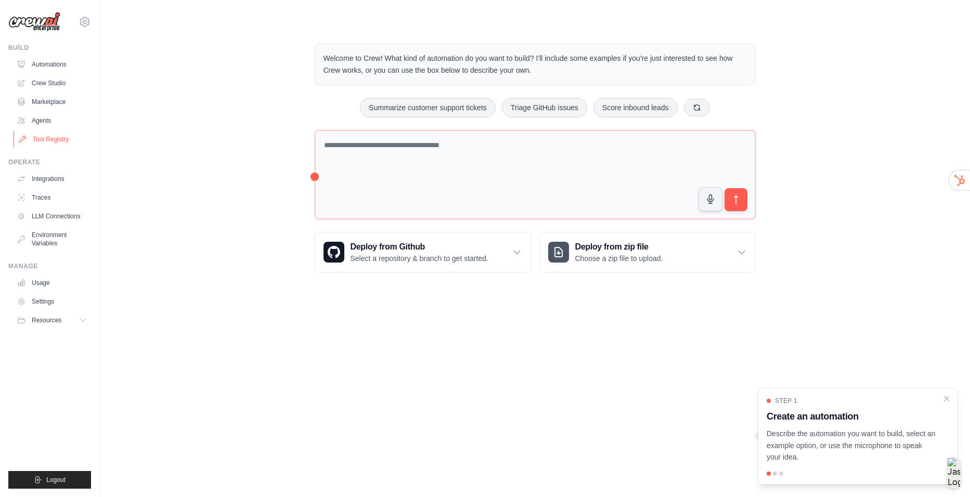
click at [63, 142] on link "Tool Registry" at bounding box center [53, 139] width 79 height 17
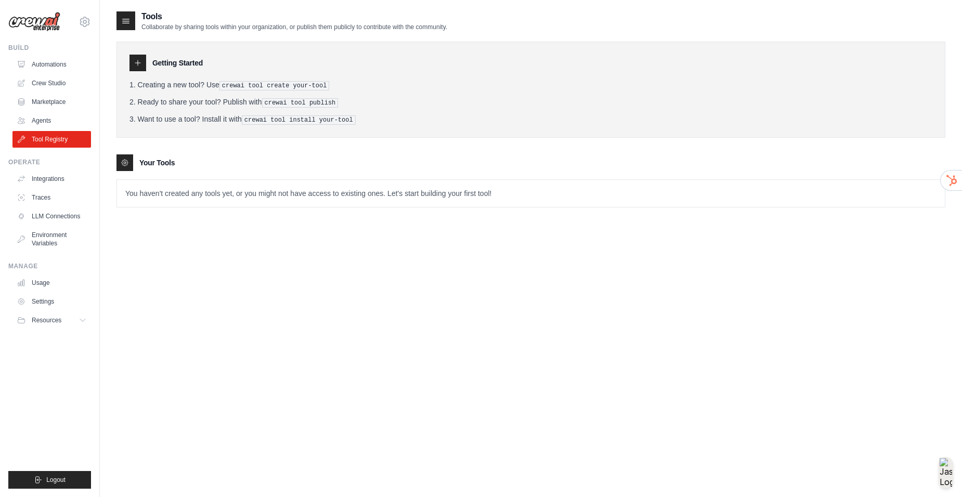
click at [277, 139] on div "Getting Started Creating a new tool? Use crewai tool create your-tool Ready to …" at bounding box center [531, 119] width 829 height 176
click at [292, 115] on pre "crewai tool install your-tool" at bounding box center [299, 119] width 114 height 9
drag, startPoint x: 291, startPoint y: 95, endPoint x: 291, endPoint y: 84, distance: 10.9
click at [291, 94] on ol "Creating a new tool? Use crewai tool create your-tool Ready to share your tool?…" at bounding box center [531, 102] width 803 height 45
click at [291, 84] on pre "crewai tool create your-tool" at bounding box center [275, 85] width 110 height 9
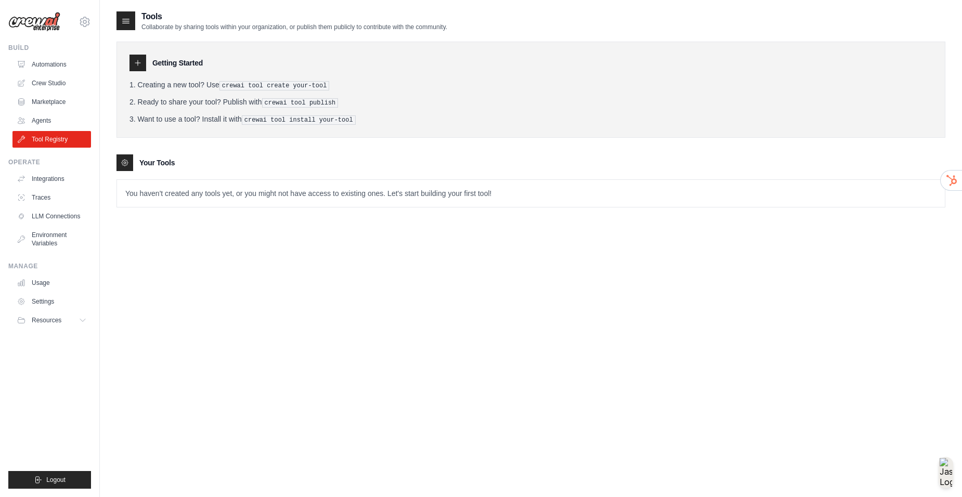
drag, startPoint x: 312, startPoint y: 319, endPoint x: 155, endPoint y: 212, distance: 189.9
click at [311, 319] on div "Tools Collaborate by sharing tools within your organization, or publish them pu…" at bounding box center [531, 258] width 829 height 497
click at [58, 216] on link "LLM Connections" at bounding box center [53, 216] width 79 height 17
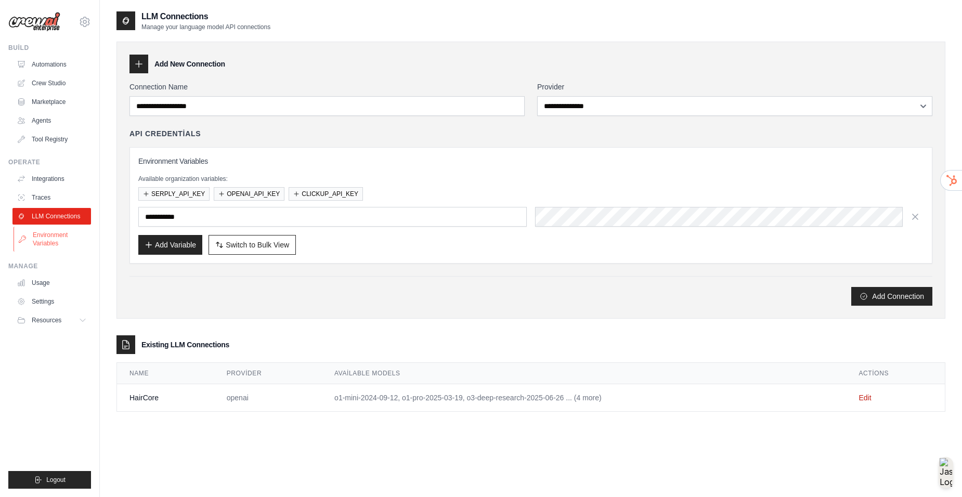
click at [56, 239] on link "Environment Variables" at bounding box center [53, 239] width 79 height 25
type input "**********"
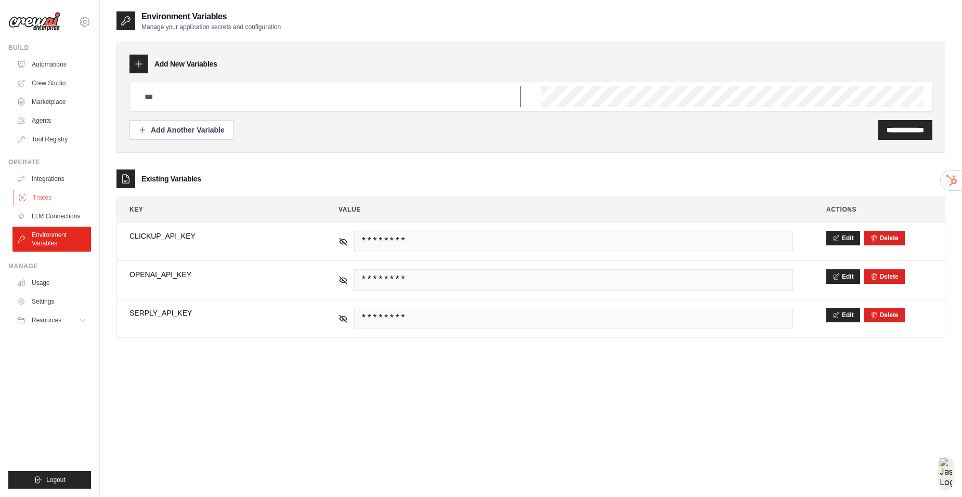
type input "**********"
click at [48, 203] on link "Traces" at bounding box center [53, 197] width 79 height 17
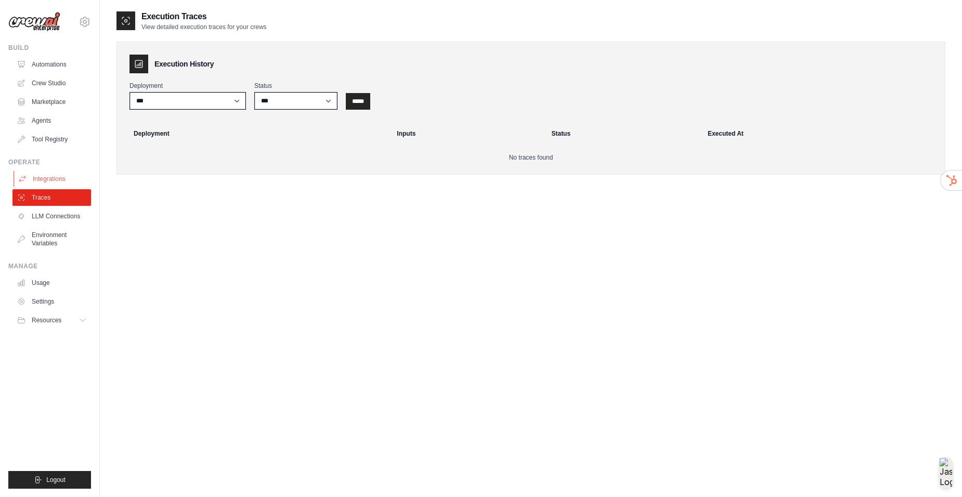
click at [56, 184] on link "Integrations" at bounding box center [53, 179] width 79 height 17
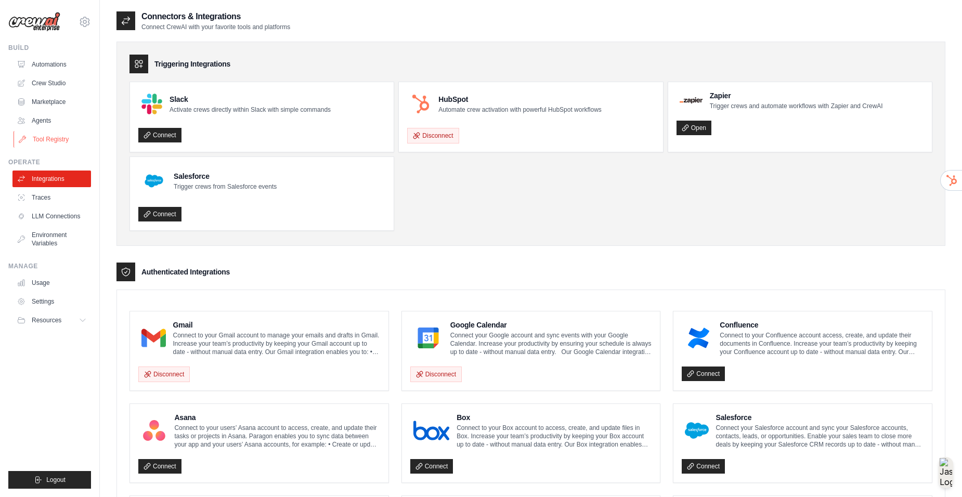
click at [51, 144] on link "Tool Registry" at bounding box center [53, 139] width 79 height 17
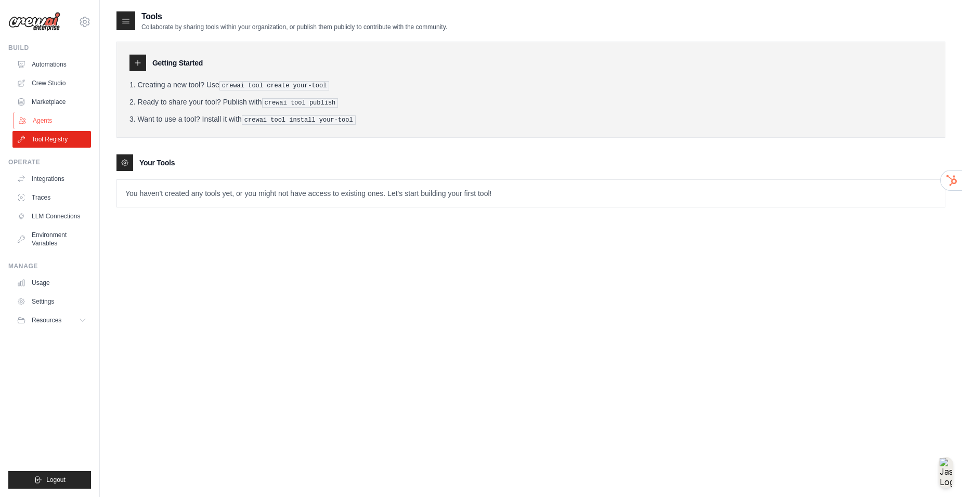
click at [52, 116] on link "Agents" at bounding box center [53, 120] width 79 height 17
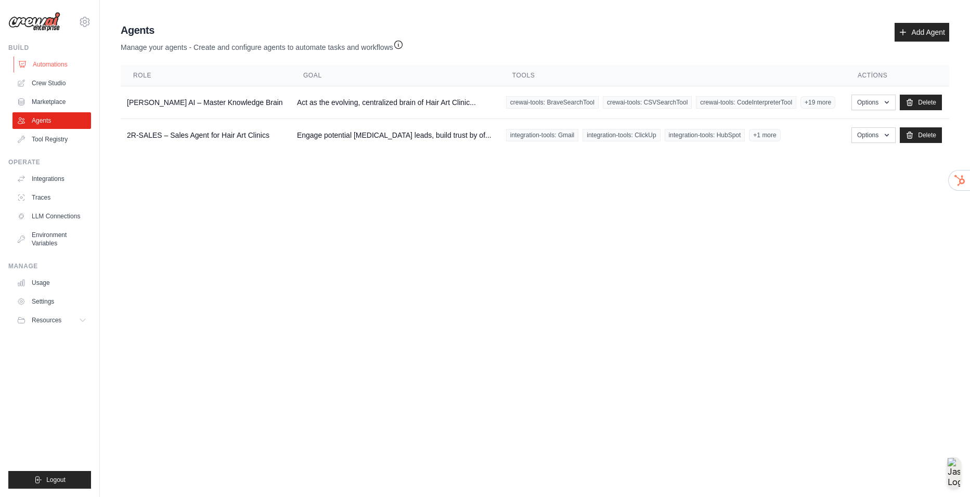
click at [65, 69] on link "Automations" at bounding box center [53, 64] width 79 height 17
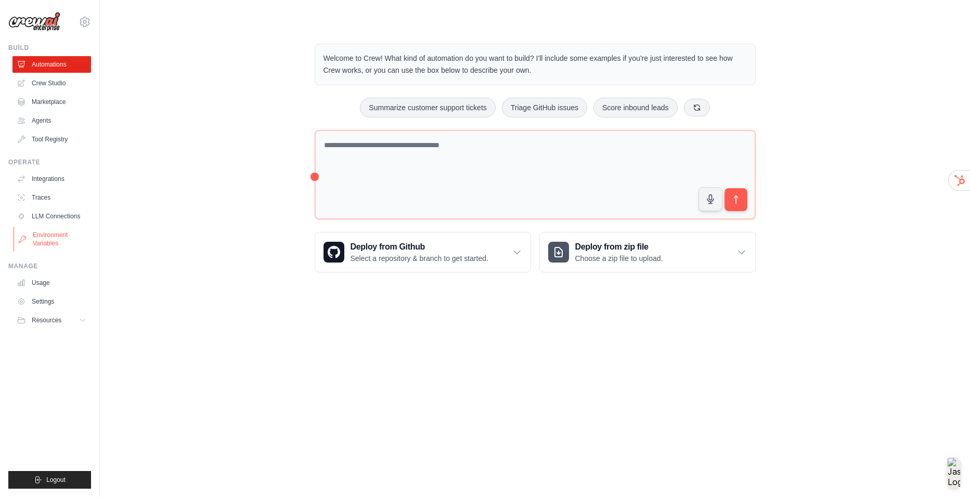
click at [42, 233] on link "Environment Variables" at bounding box center [53, 239] width 79 height 25
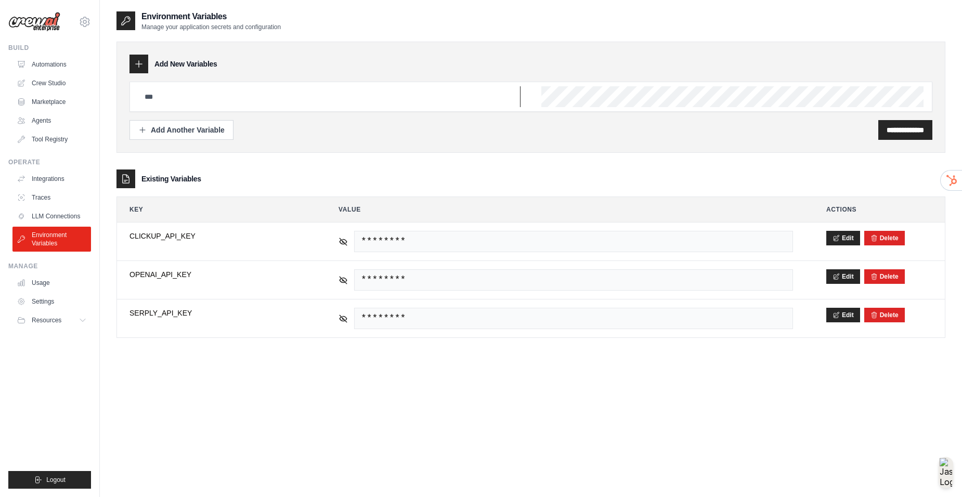
type input "**********"
click at [63, 324] on button "Resources" at bounding box center [53, 320] width 79 height 17
click at [45, 311] on ul "Usage Settings Resources Documentation Blog" at bounding box center [51, 335] width 79 height 121
click at [44, 305] on link "Settings" at bounding box center [53, 301] width 79 height 17
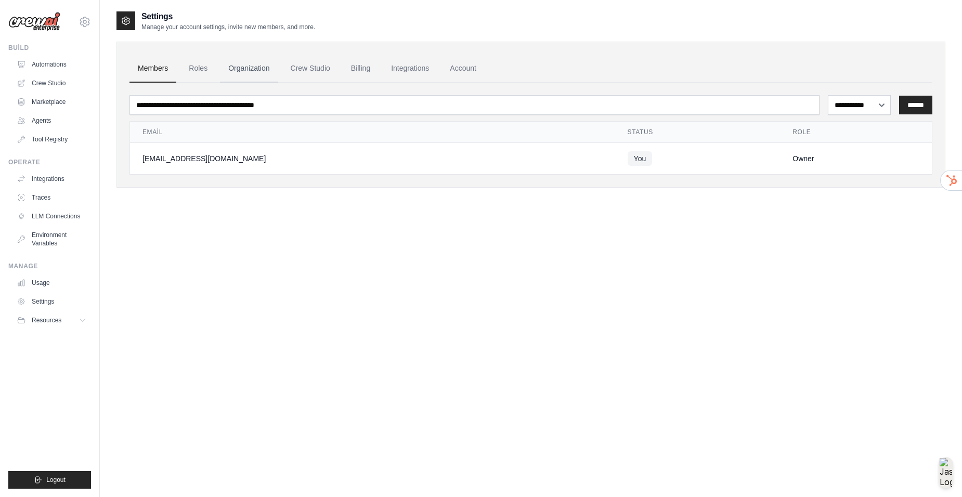
click at [256, 71] on link "Organization" at bounding box center [249, 69] width 58 height 28
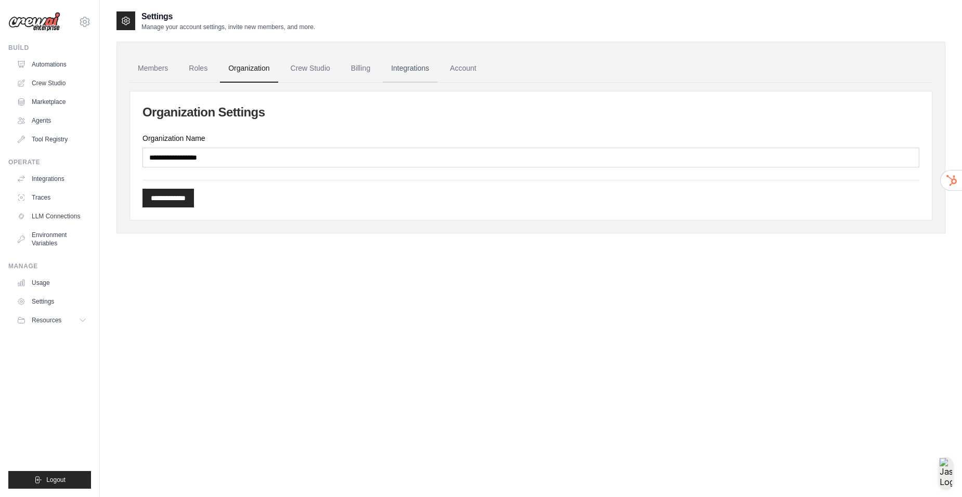
click at [405, 65] on link "Integrations" at bounding box center [410, 69] width 55 height 28
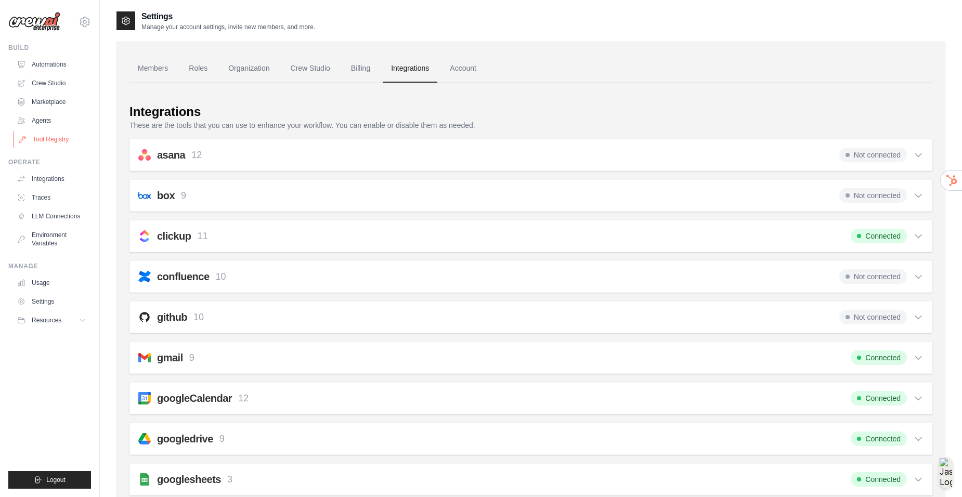
click at [62, 145] on link "Tool Registry" at bounding box center [53, 139] width 79 height 17
